Goal: Information Seeking & Learning: Learn about a topic

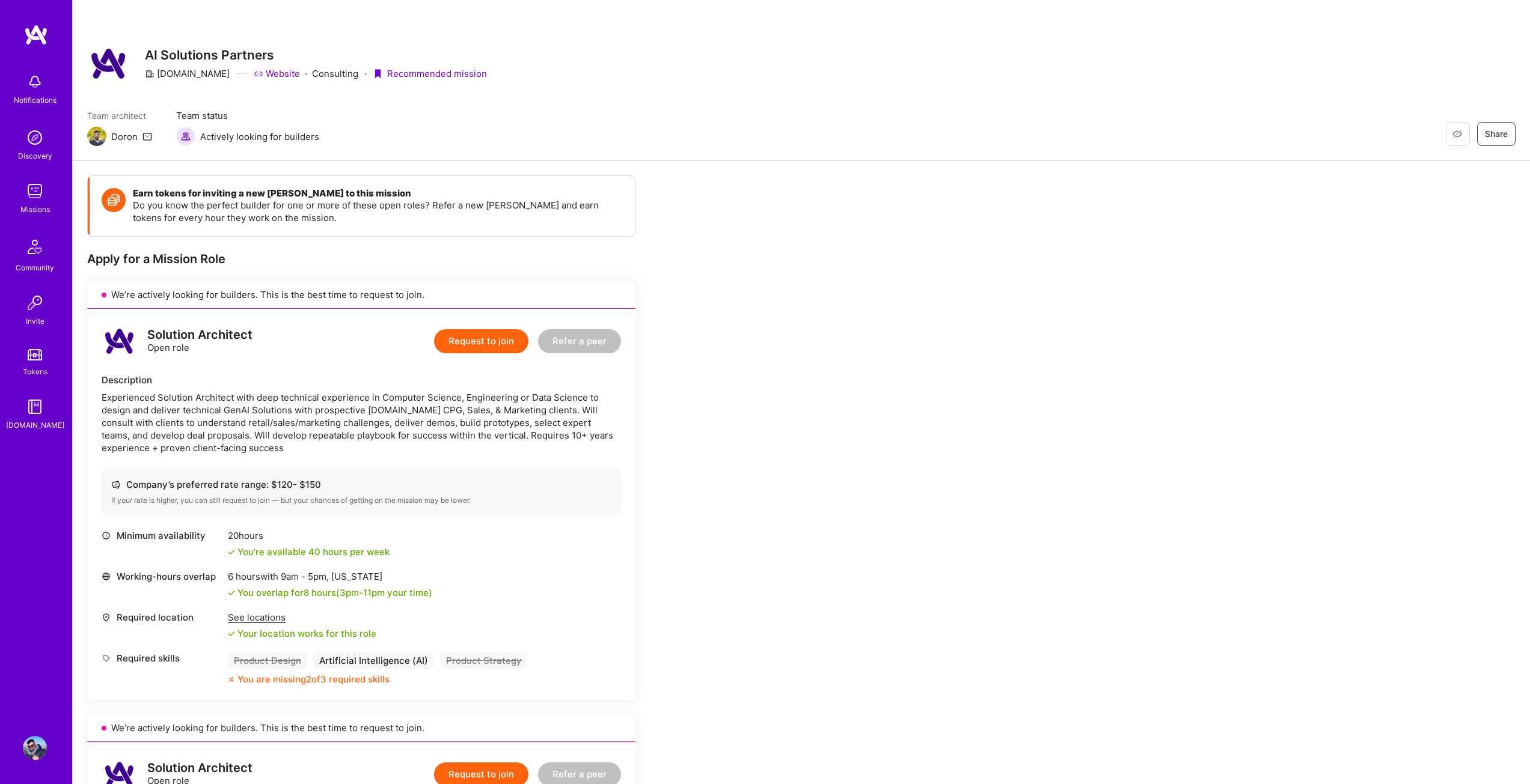
scroll to position [1058, 0]
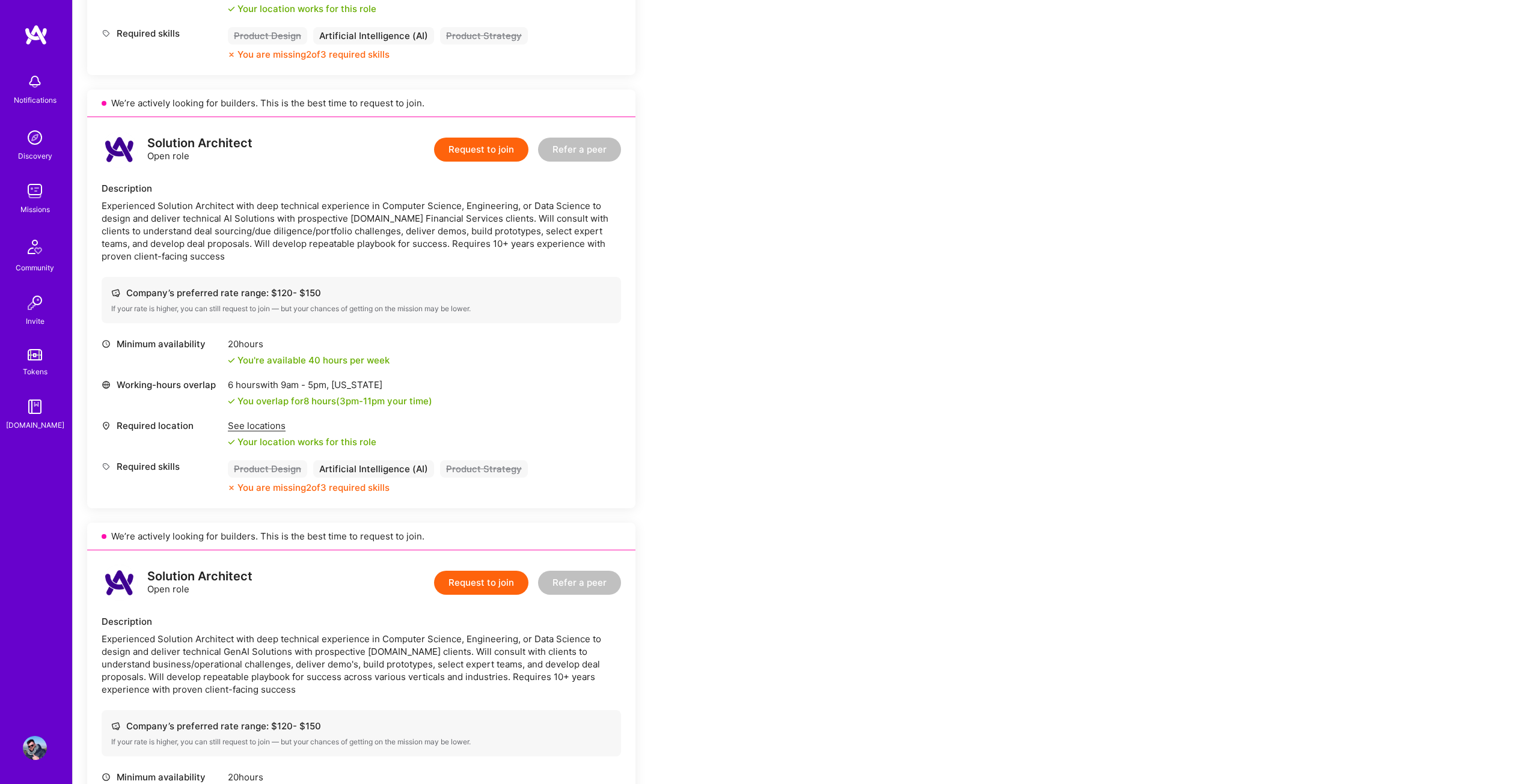
drag, startPoint x: 0, startPoint y: 0, endPoint x: 27, endPoint y: 32, distance: 41.9
click at [27, 32] on img at bounding box center [36, 35] width 24 height 21
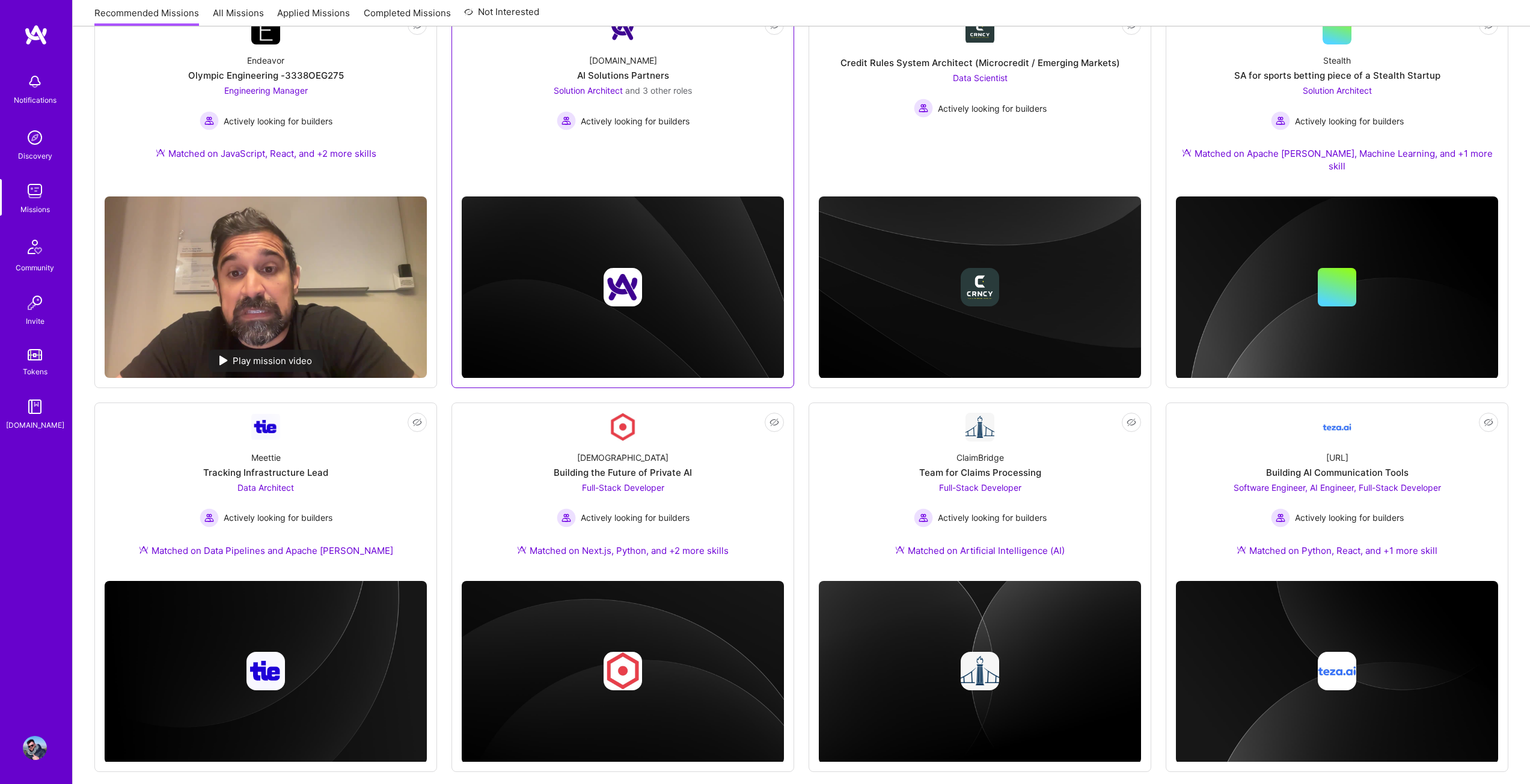
scroll to position [229, 0]
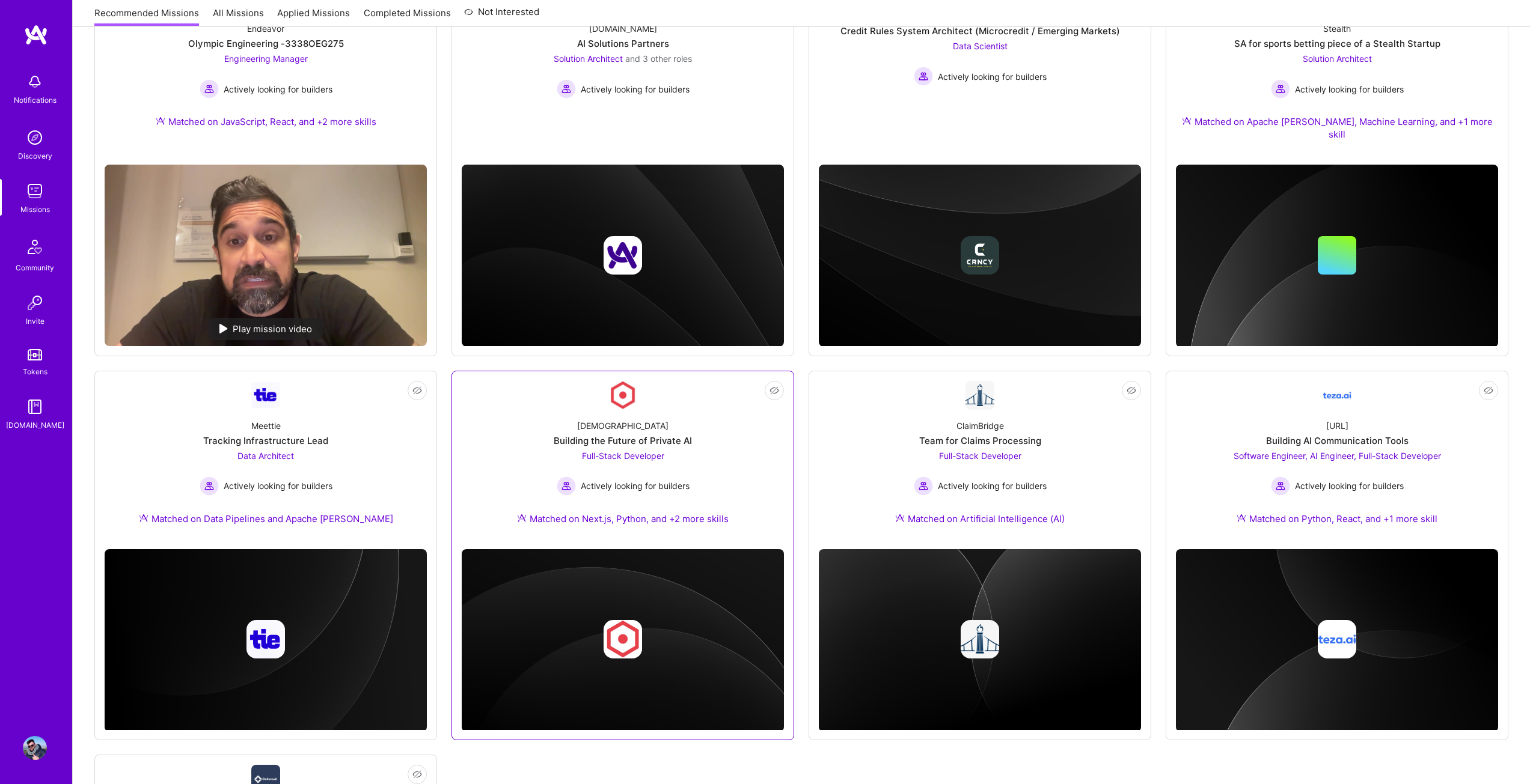
click at [707, 455] on div "[DEMOGRAPHIC_DATA] Building the Future of Private AI Full-Stack Developer Activ…" at bounding box center [623, 474] width 322 height 130
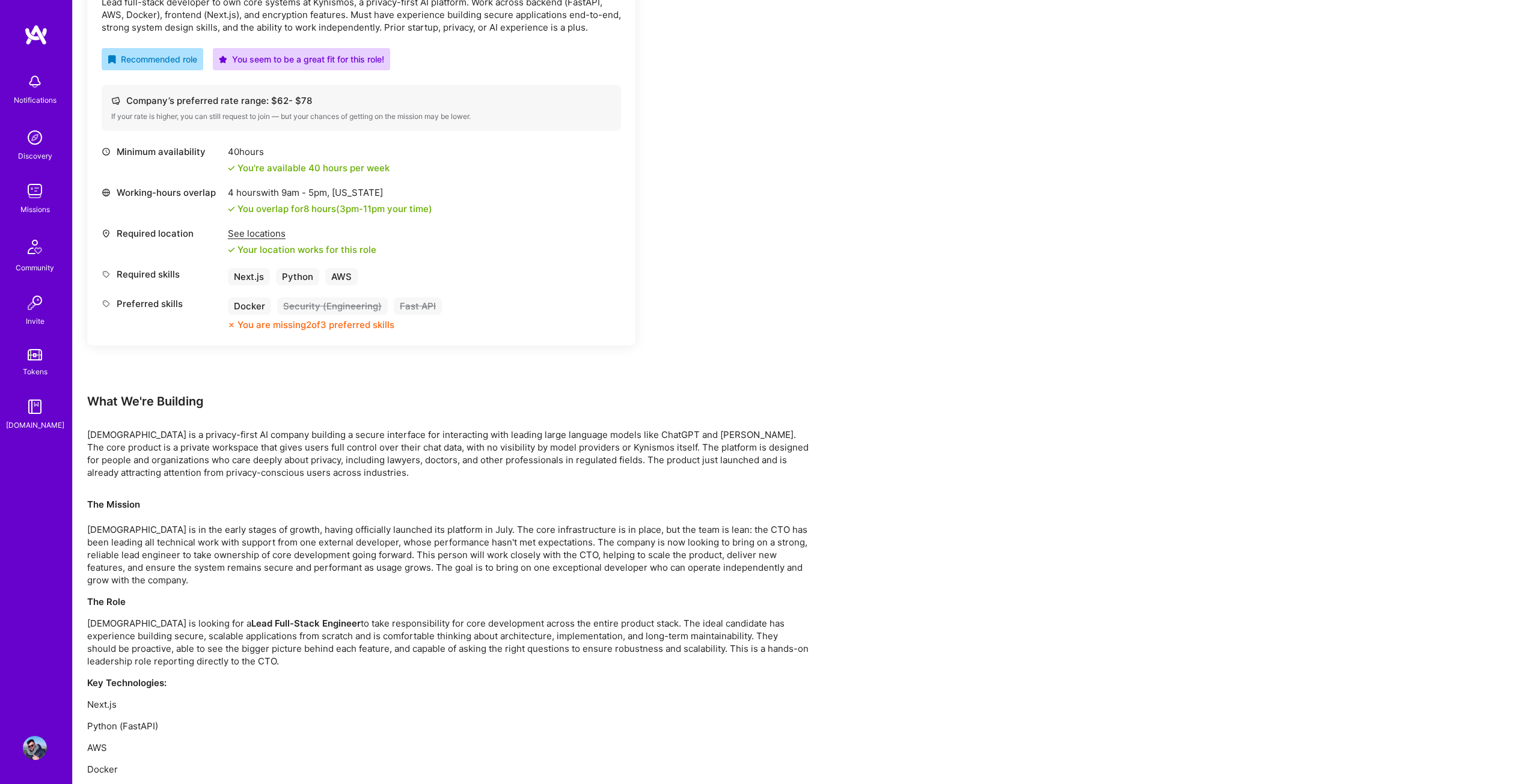
scroll to position [421, 0]
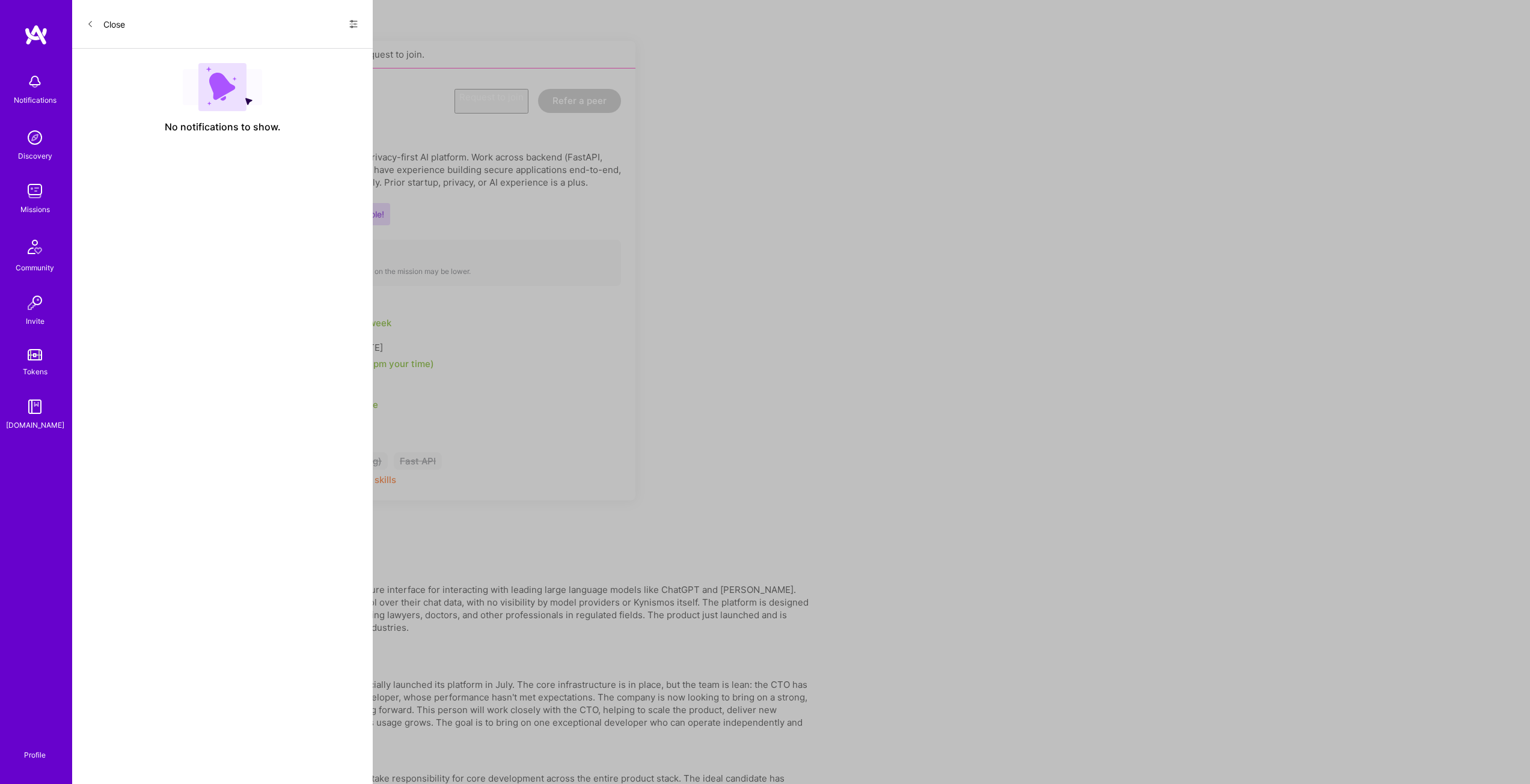
scroll to position [229, 0]
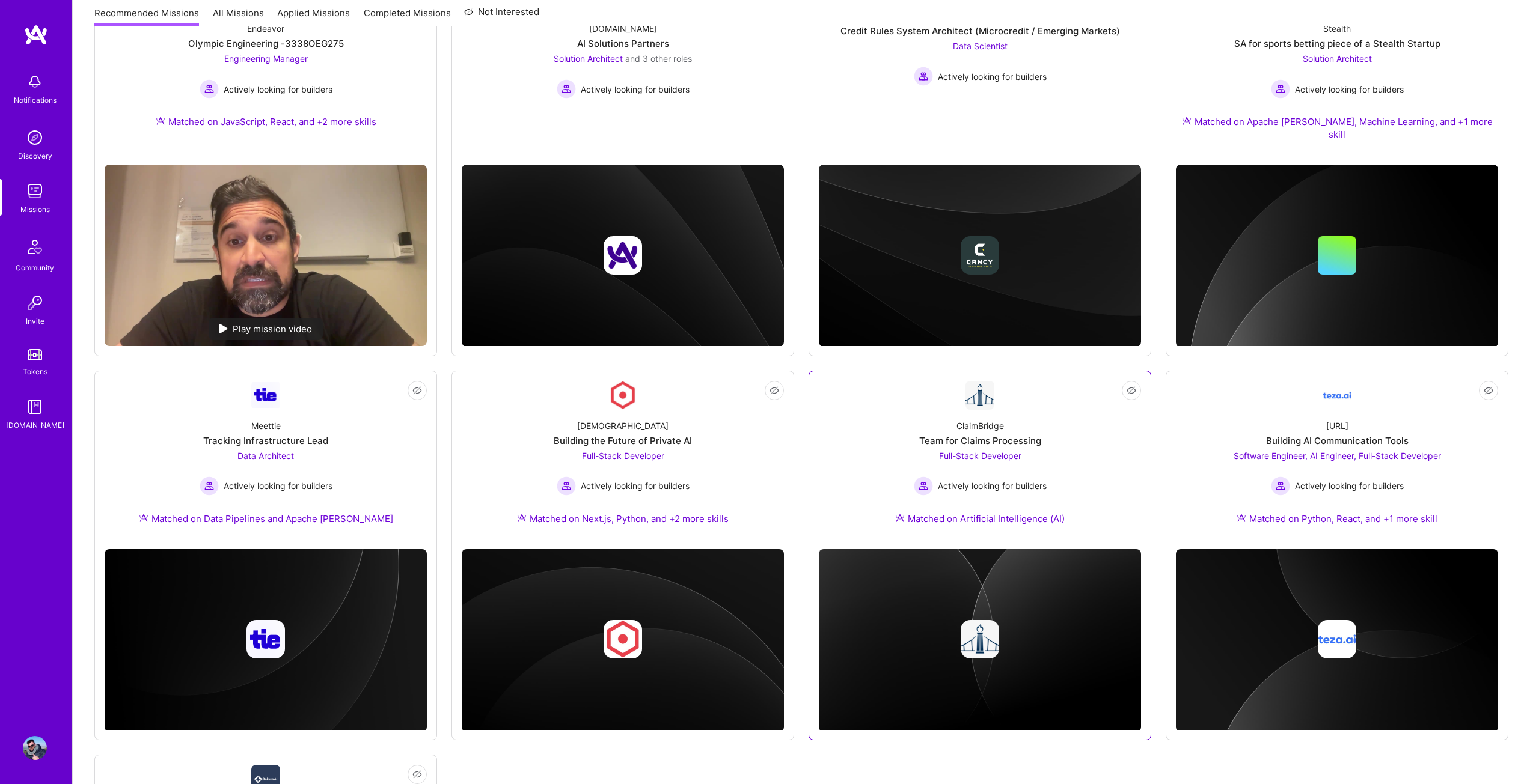
click at [878, 385] on link "Not Interested ClaimBridge Team for Claims Processing Full-Stack Developer Acti…" at bounding box center [979, 460] width 322 height 158
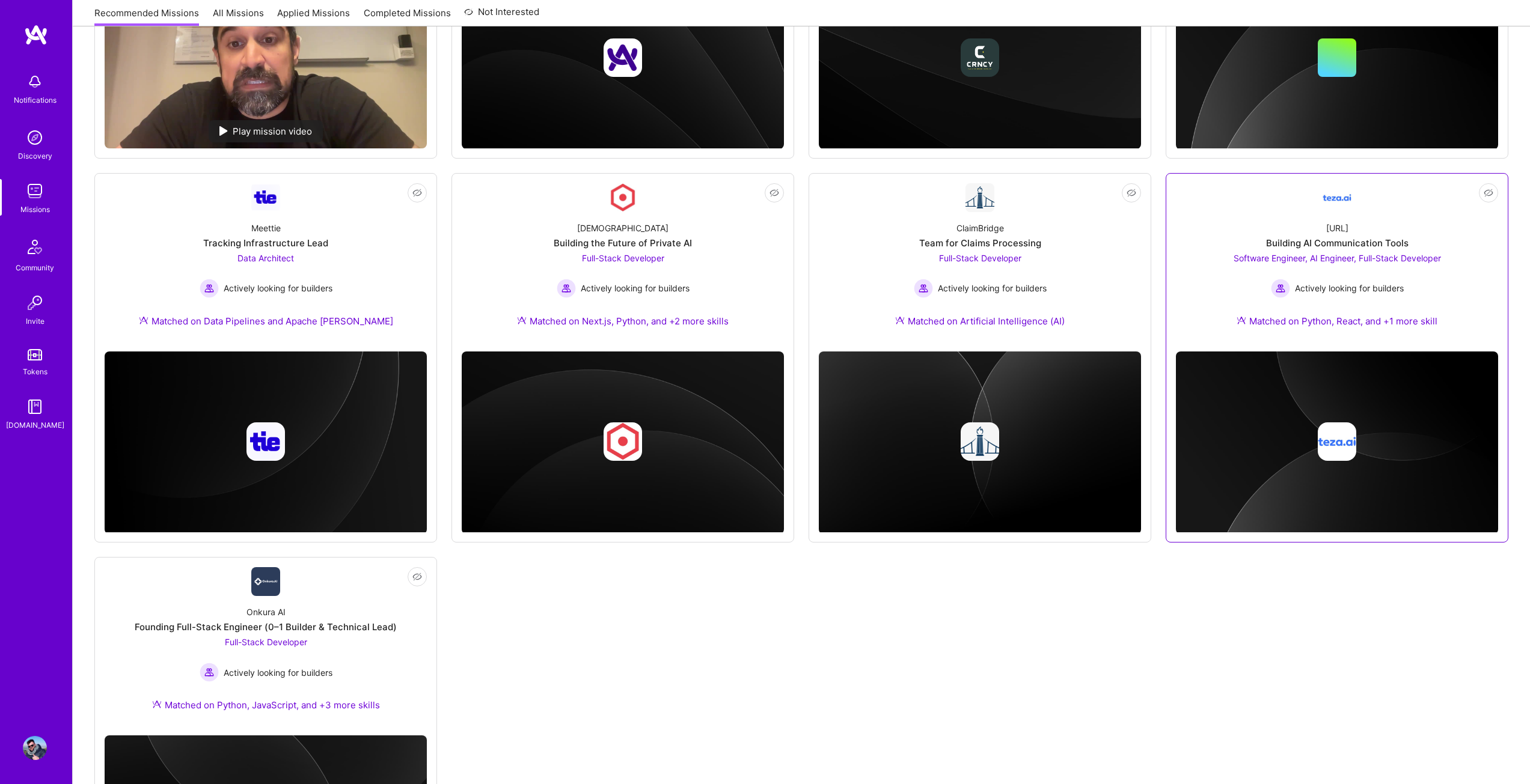
scroll to position [409, 0]
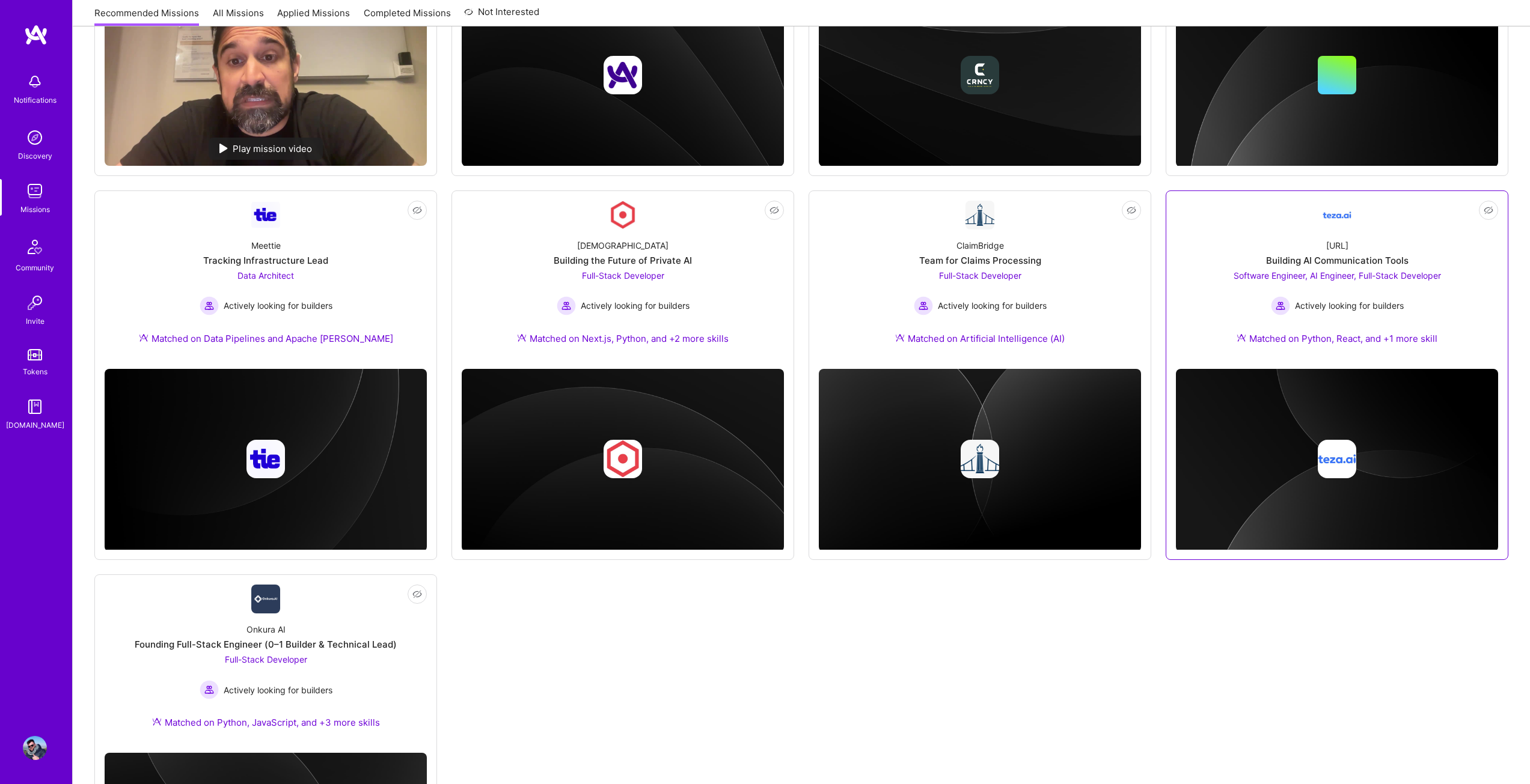
click at [1196, 319] on div "[URL] Building AI Communication Tools Software Engineer, AI Engineer, Full-Stac…" at bounding box center [1337, 294] width 322 height 130
